Goal: Navigation & Orientation: Find specific page/section

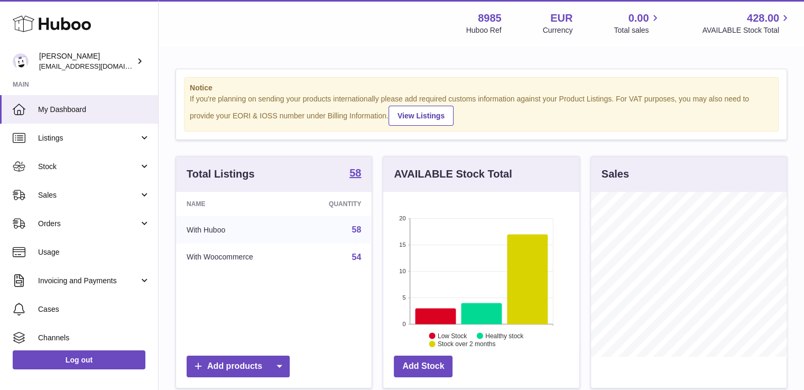
scroll to position [165, 196]
click at [447, 311] on icon at bounding box center [435, 316] width 41 height 16
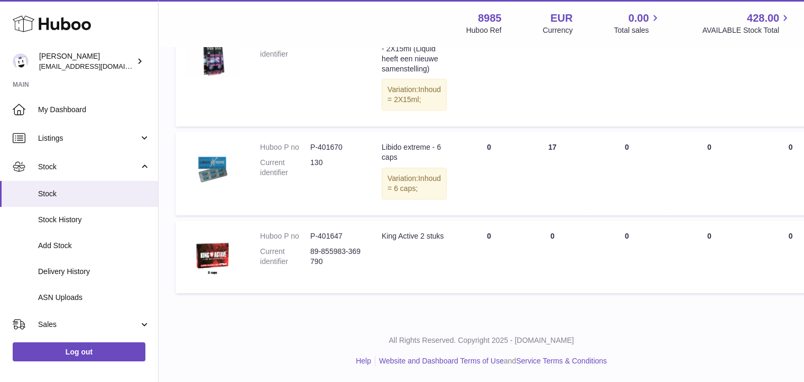
scroll to position [307, 0]
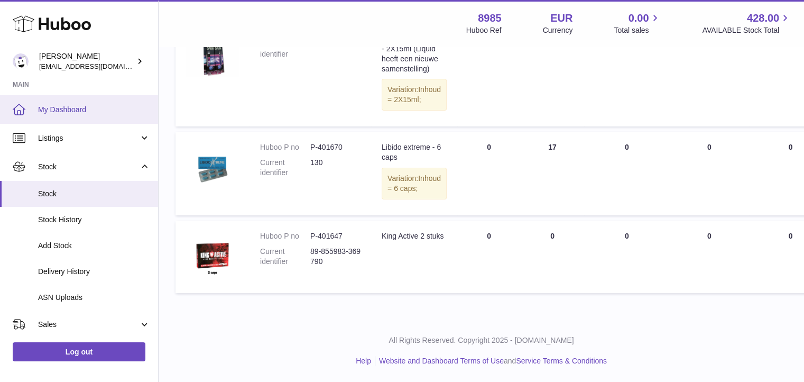
click at [57, 105] on span "My Dashboard" at bounding box center [94, 110] width 112 height 10
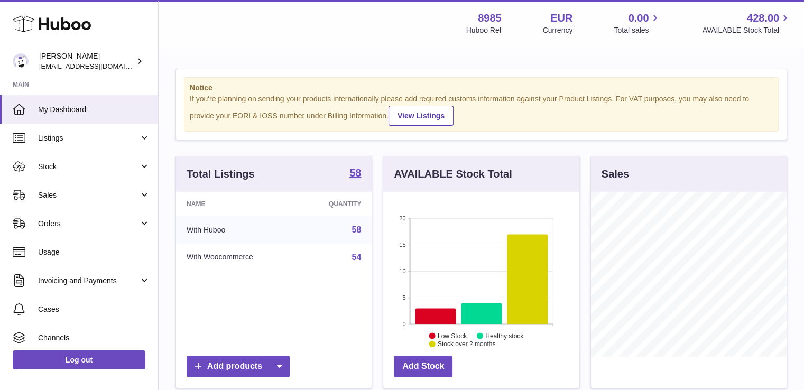
scroll to position [165, 196]
click at [486, 309] on icon at bounding box center [481, 313] width 41 height 21
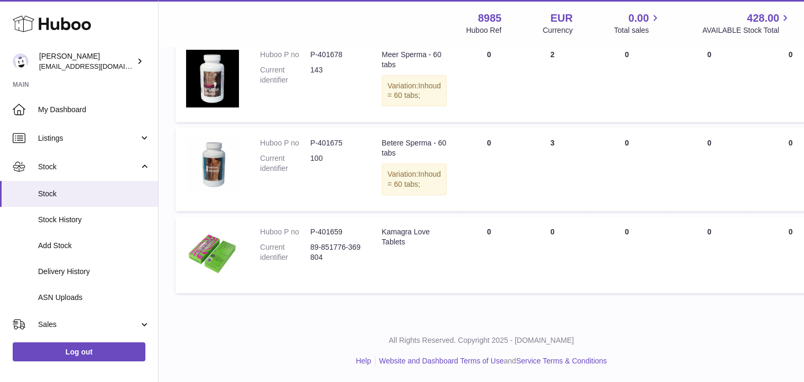
scroll to position [190, 0]
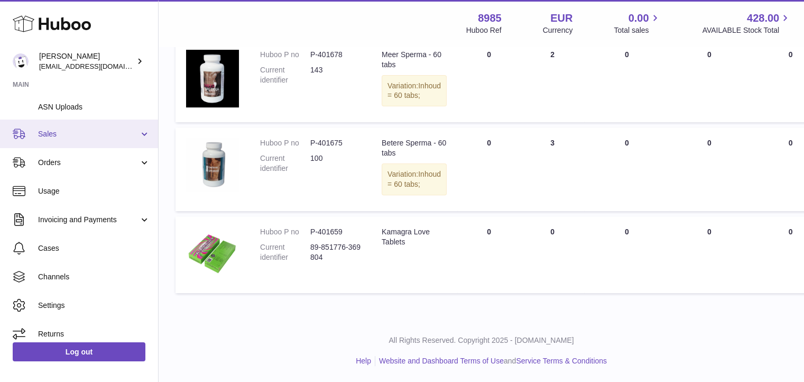
click at [51, 136] on span "Sales" at bounding box center [88, 134] width 101 height 10
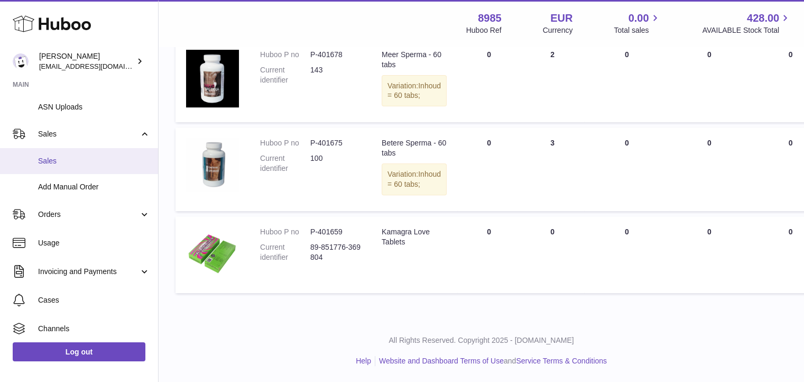
click at [51, 157] on span "Sales" at bounding box center [94, 161] width 112 height 10
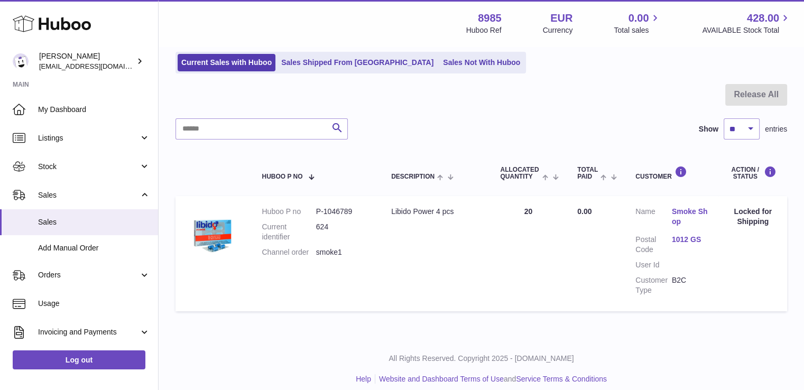
scroll to position [78, 0]
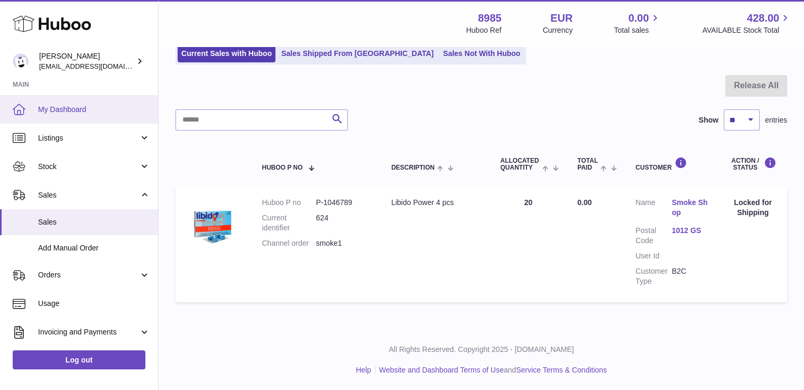
click at [71, 107] on span "My Dashboard" at bounding box center [94, 110] width 112 height 10
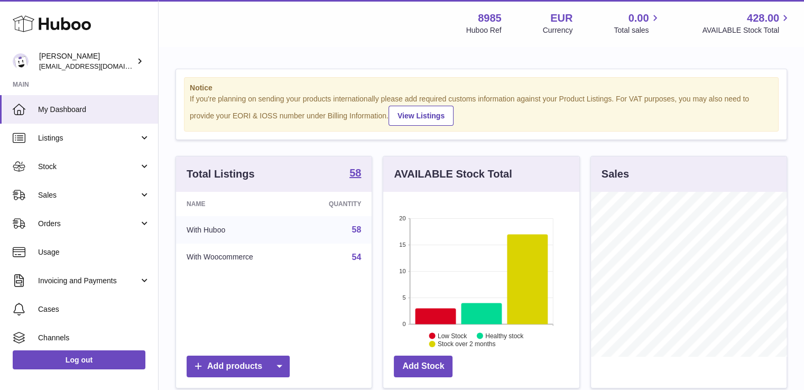
scroll to position [165, 196]
